Goal: Transaction & Acquisition: Purchase product/service

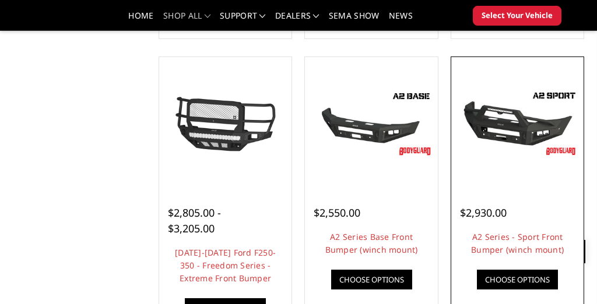
scroll to position [707, 0]
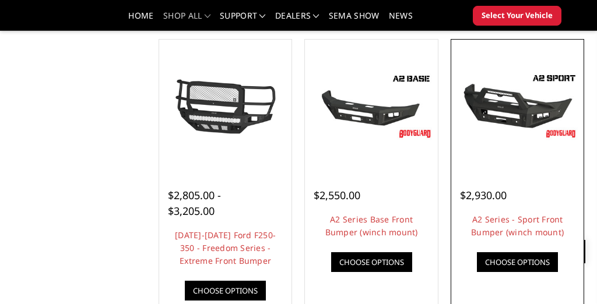
click at [503, 94] on img at bounding box center [517, 106] width 127 height 71
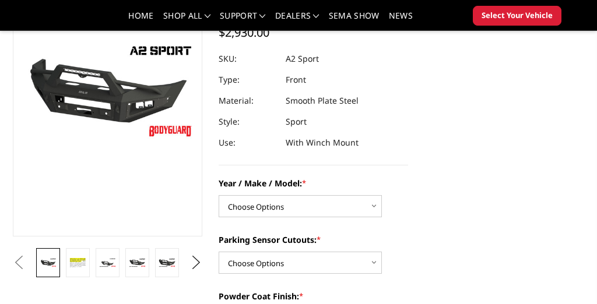
scroll to position [128, 0]
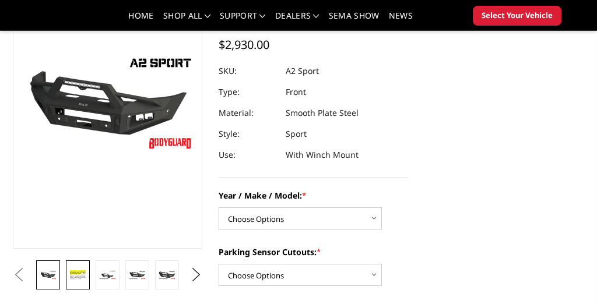
click at [77, 274] on img at bounding box center [77, 275] width 17 height 12
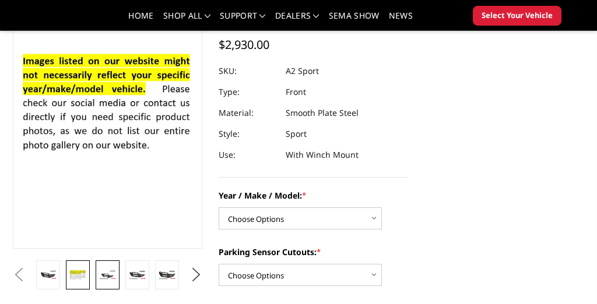
click at [108, 273] on img at bounding box center [107, 274] width 17 height 9
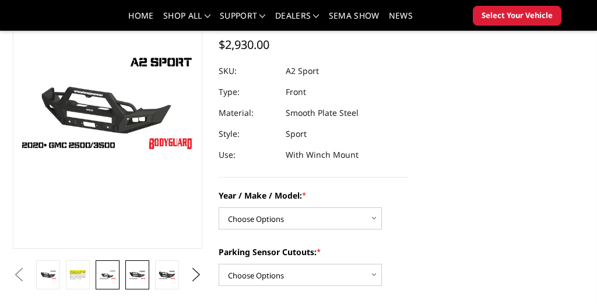
click at [139, 272] on img at bounding box center [137, 274] width 17 height 9
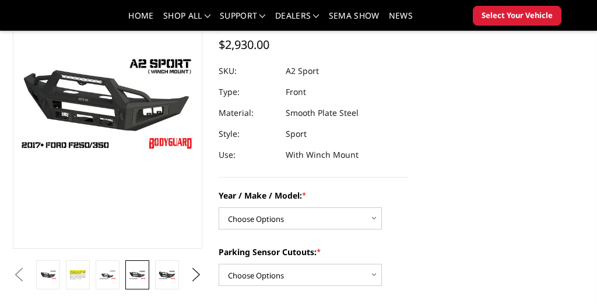
click at [139, 273] on img at bounding box center [137, 274] width 17 height 9
click at [163, 272] on img at bounding box center [166, 274] width 17 height 9
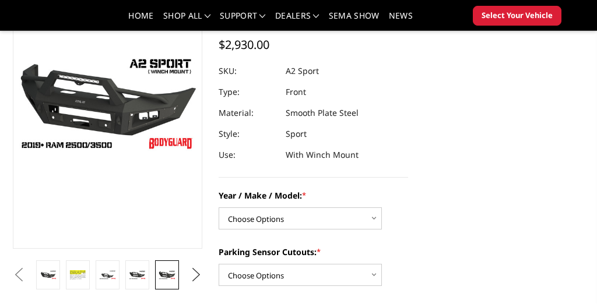
click at [200, 272] on button "Next" at bounding box center [196, 274] width 17 height 17
click at [144, 274] on img at bounding box center [137, 274] width 17 height 9
click at [164, 276] on img at bounding box center [166, 274] width 17 height 9
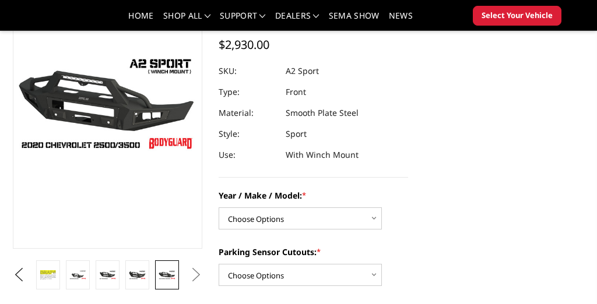
click at [193, 279] on button "Next" at bounding box center [196, 274] width 17 height 17
click at [17, 279] on button "Previous" at bounding box center [18, 274] width 17 height 17
click at [27, 272] on button "Previous" at bounding box center [18, 274] width 17 height 17
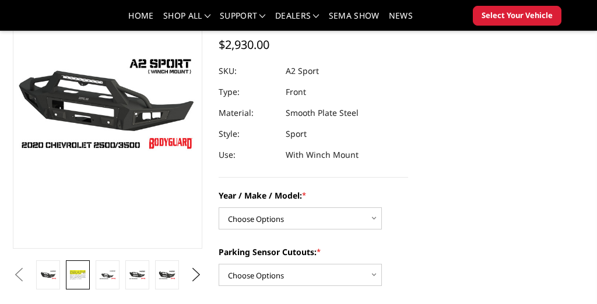
click at [78, 274] on img at bounding box center [77, 275] width 17 height 12
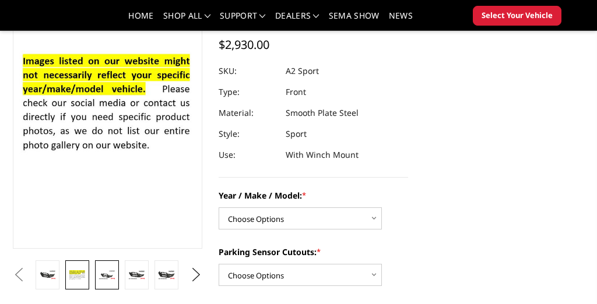
click at [112, 277] on img at bounding box center [106, 274] width 17 height 9
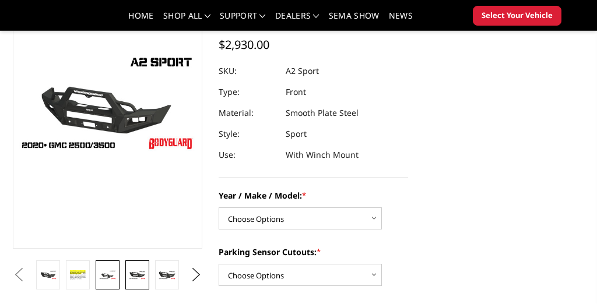
click at [138, 277] on img at bounding box center [137, 274] width 17 height 9
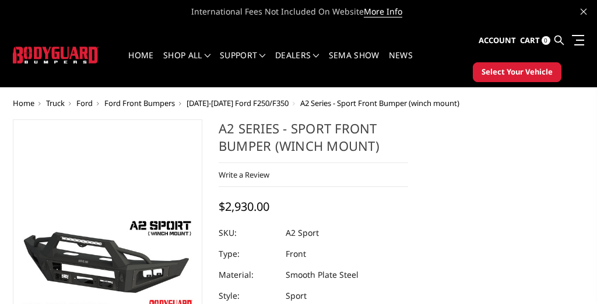
scroll to position [0, 0]
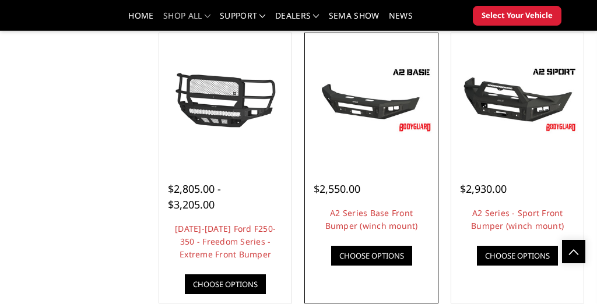
scroll to position [702, 0]
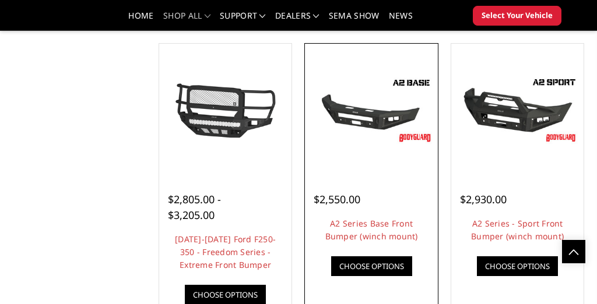
click at [376, 136] on img at bounding box center [371, 110] width 127 height 71
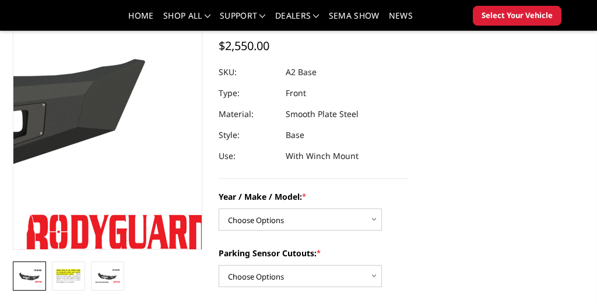
scroll to position [128, 0]
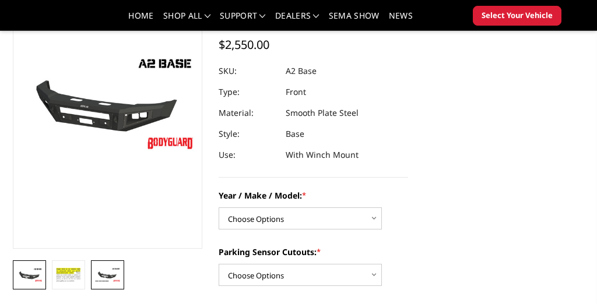
click at [104, 273] on img at bounding box center [107, 274] width 26 height 15
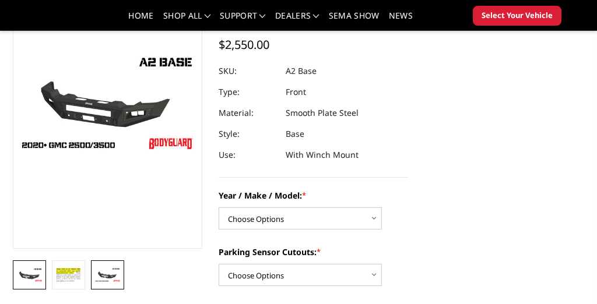
click at [36, 273] on img at bounding box center [29, 274] width 26 height 15
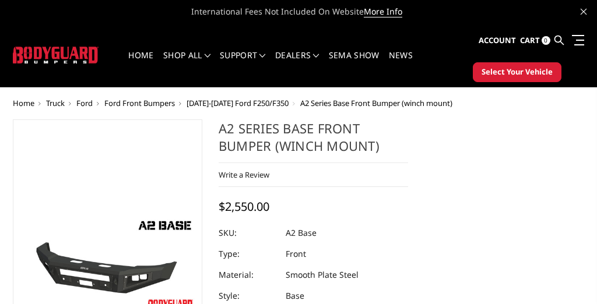
scroll to position [0, 0]
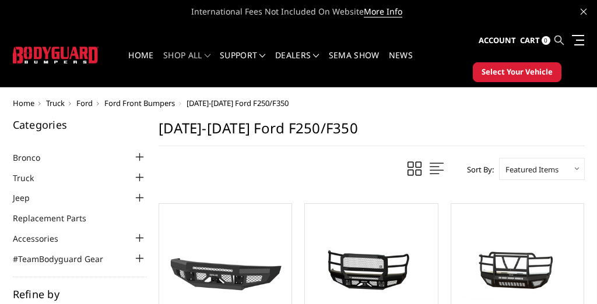
click at [557, 39] on icon at bounding box center [558, 40] width 9 height 9
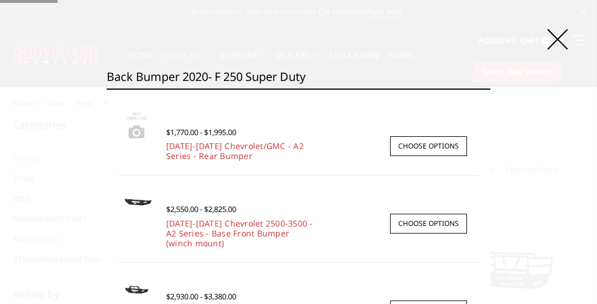
type input "back bumper 2020- f 250 super duty"
click at [490, 89] on input "Search" at bounding box center [490, 89] width 1 height 1
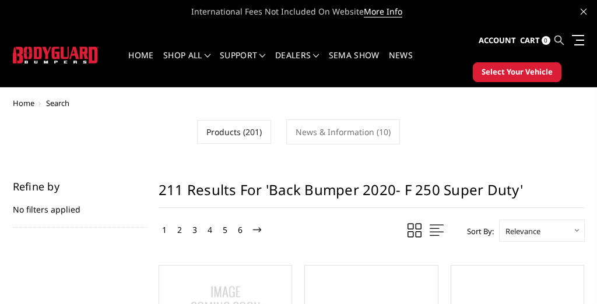
click at [558, 40] on icon at bounding box center [558, 40] width 9 height 9
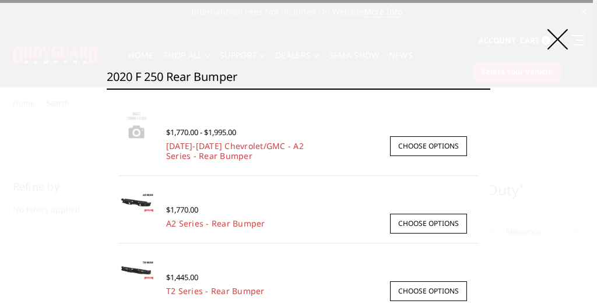
type input "2020 f 250 rear bumper"
click at [490, 89] on input "Search" at bounding box center [490, 89] width 1 height 1
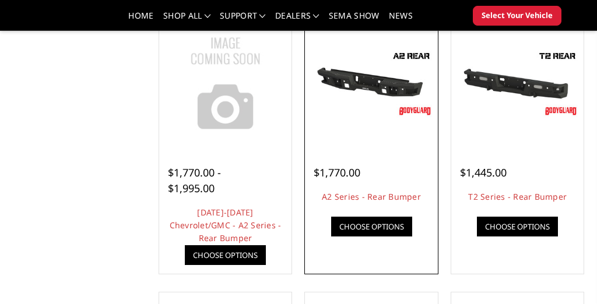
scroll to position [213, 0]
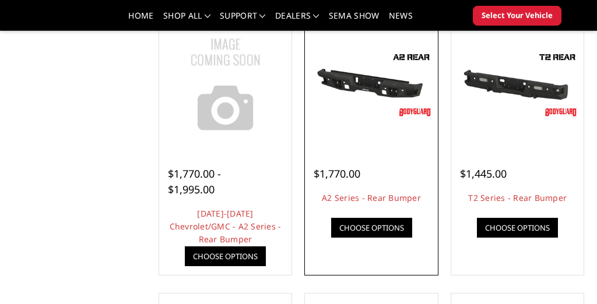
click at [390, 143] on div at bounding box center [371, 84] width 127 height 127
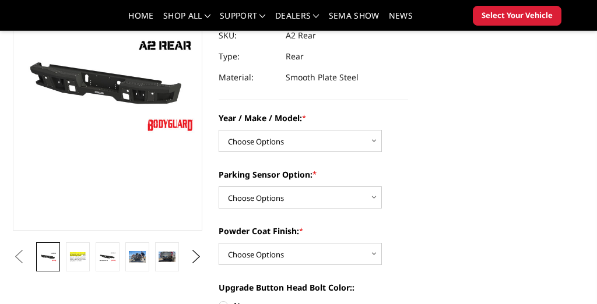
scroll to position [151, 0]
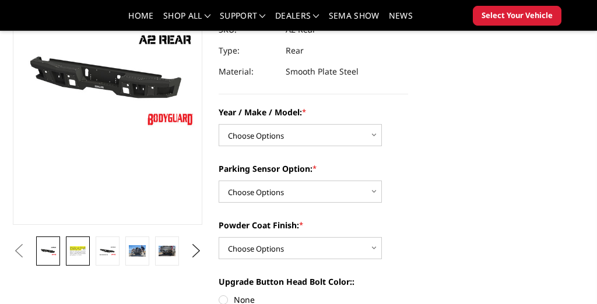
click at [79, 249] on img at bounding box center [77, 251] width 17 height 12
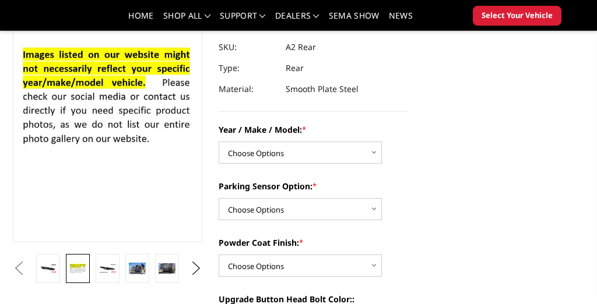
scroll to position [137, 0]
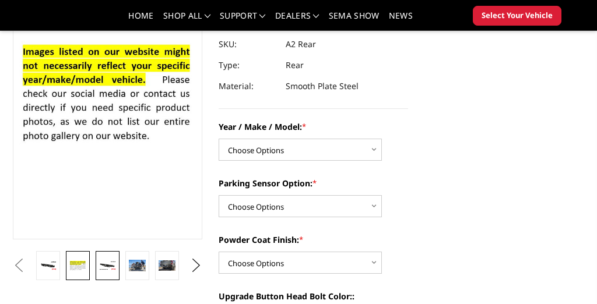
click at [104, 263] on img at bounding box center [107, 265] width 17 height 9
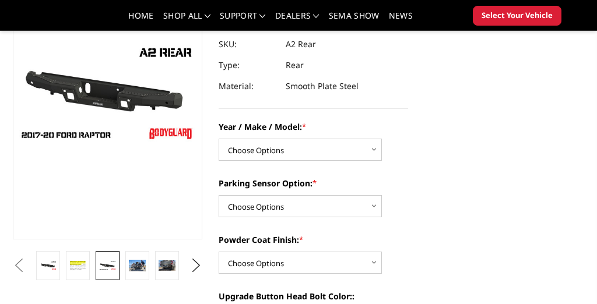
click at [27, 273] on button "Previous" at bounding box center [18, 265] width 17 height 17
click at [27, 267] on button "Previous" at bounding box center [18, 265] width 17 height 17
click at [82, 266] on img at bounding box center [77, 266] width 17 height 12
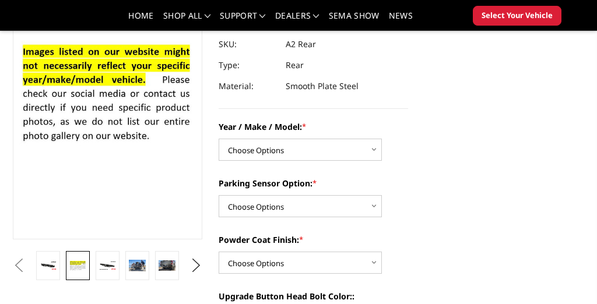
click at [27, 263] on button "Previous" at bounding box center [18, 265] width 17 height 17
click at [27, 261] on button "Previous" at bounding box center [18, 265] width 17 height 17
click at [134, 266] on img at bounding box center [137, 265] width 17 height 11
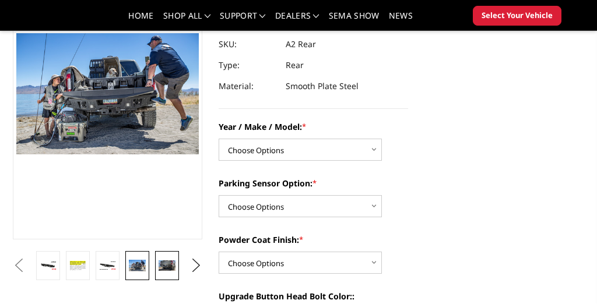
click at [164, 264] on img at bounding box center [166, 265] width 17 height 11
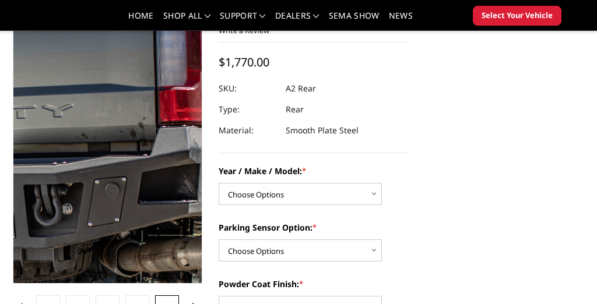
scroll to position [95, 0]
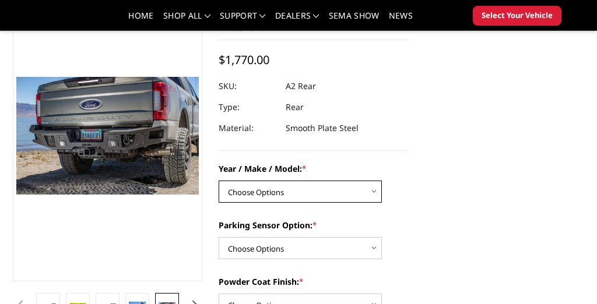
select select "1467"
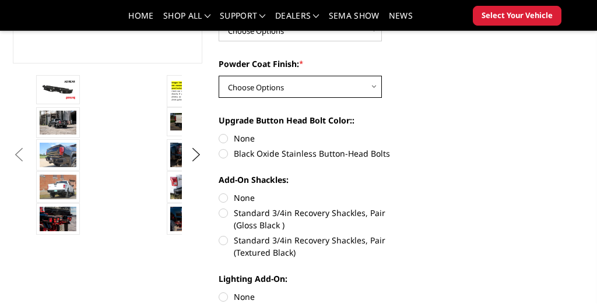
scroll to position [314, 0]
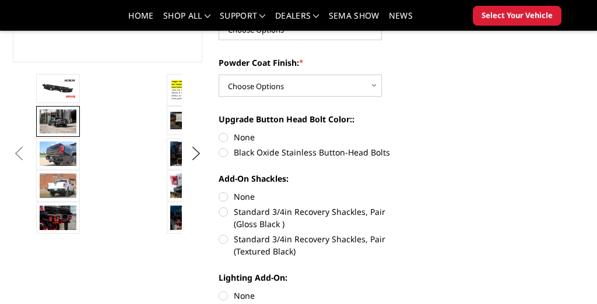
click at [62, 122] on img at bounding box center [58, 122] width 37 height 24
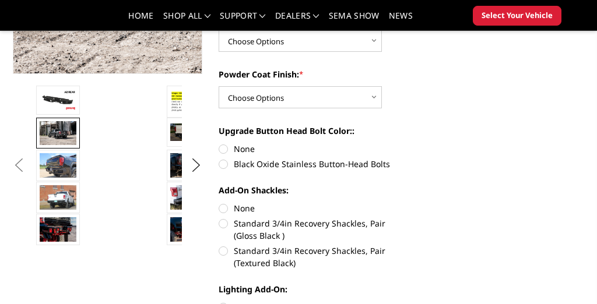
scroll to position [303, 0]
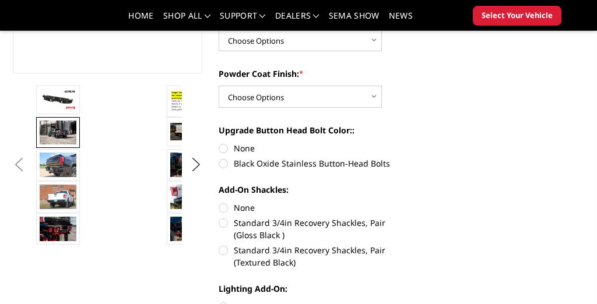
click at [27, 160] on button "Previous" at bounding box center [18, 164] width 17 height 17
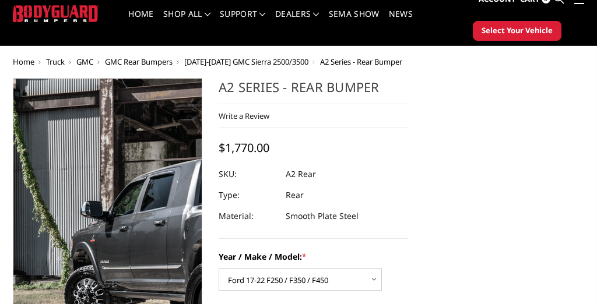
scroll to position [51, 0]
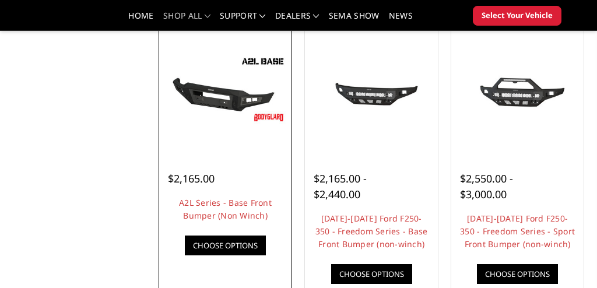
scroll to position [436, 0]
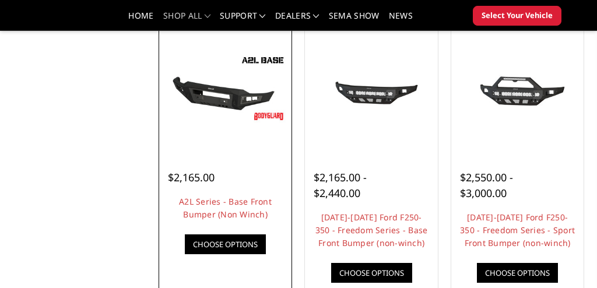
click at [239, 239] on link "Choose Options" at bounding box center [225, 244] width 81 height 20
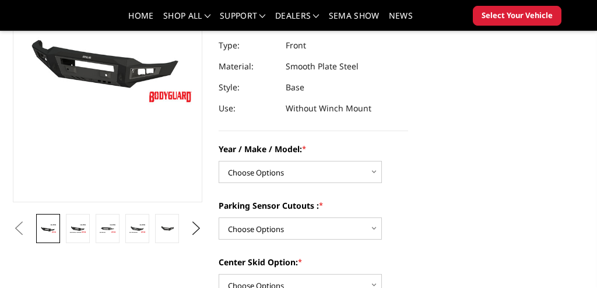
scroll to position [179, 0]
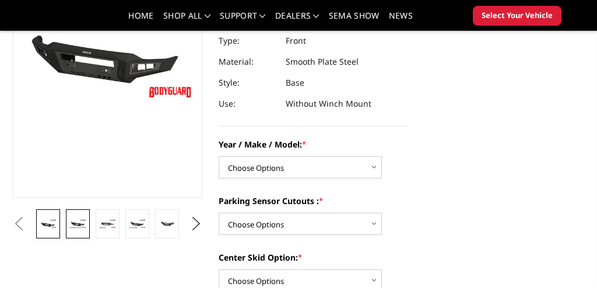
click at [77, 224] on img at bounding box center [77, 223] width 17 height 9
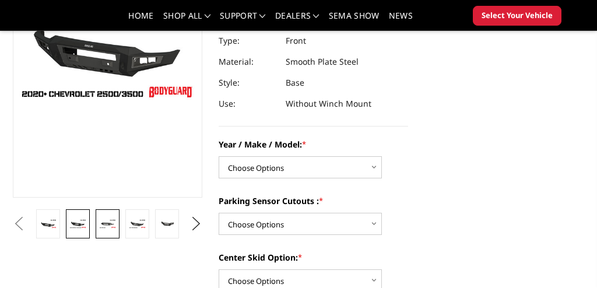
click at [102, 223] on img at bounding box center [107, 223] width 17 height 9
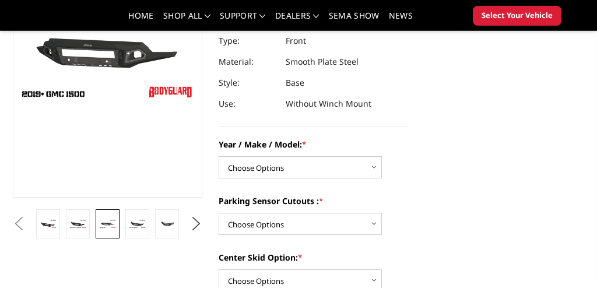
click at [124, 224] on li at bounding box center [137, 223] width 30 height 29
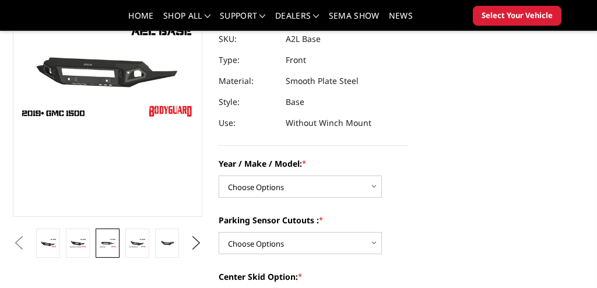
scroll to position [86, 0]
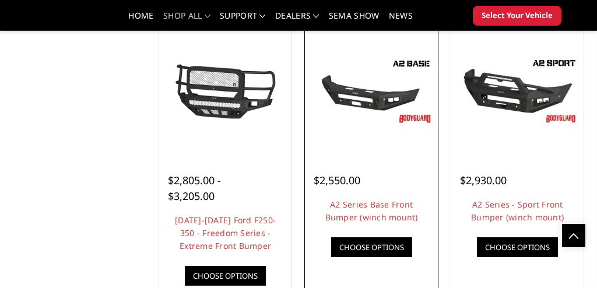
scroll to position [722, 0]
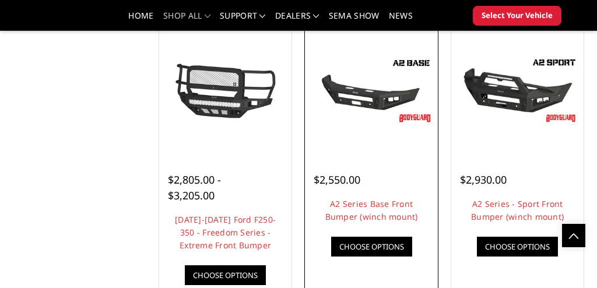
click at [355, 98] on img at bounding box center [371, 90] width 127 height 71
